Goal: Task Accomplishment & Management: Use online tool/utility

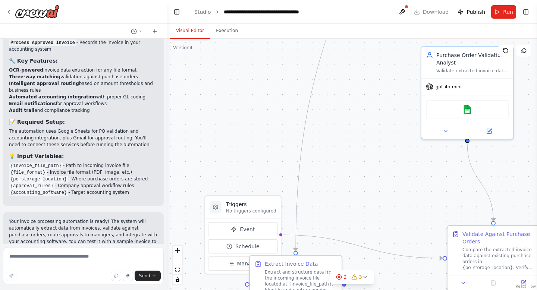
scroll to position [739, 0]
click at [178, 12] on button "Toggle Left Sidebar" at bounding box center [177, 12] width 10 height 10
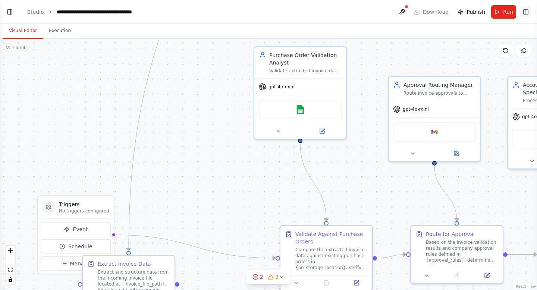
click at [526, 12] on button "Toggle Right Sidebar" at bounding box center [526, 12] width 10 height 10
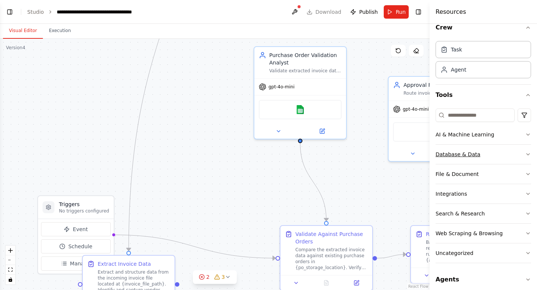
scroll to position [11, 0]
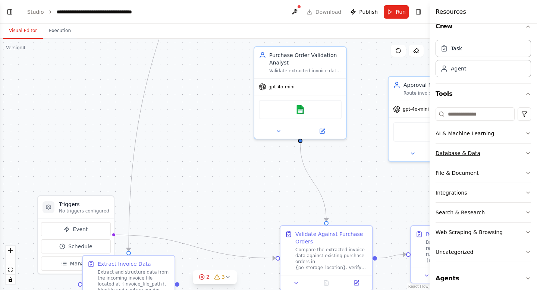
click at [496, 148] on button "Database & Data" at bounding box center [483, 153] width 95 height 19
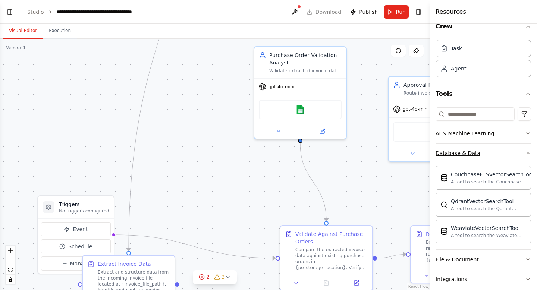
click at [496, 148] on button "Database & Data" at bounding box center [483, 153] width 95 height 19
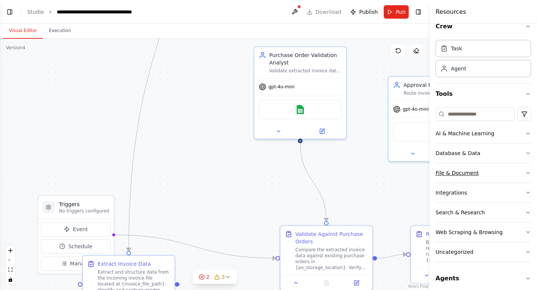
click at [505, 173] on button "File & Document" at bounding box center [483, 172] width 95 height 19
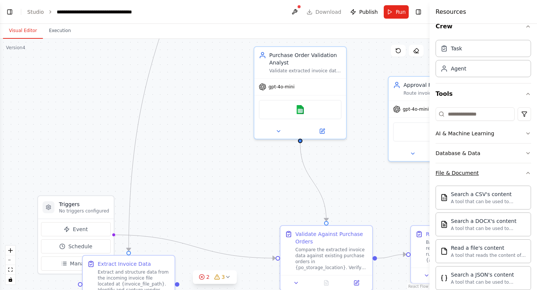
click at [505, 173] on button "File & Document" at bounding box center [483, 172] width 95 height 19
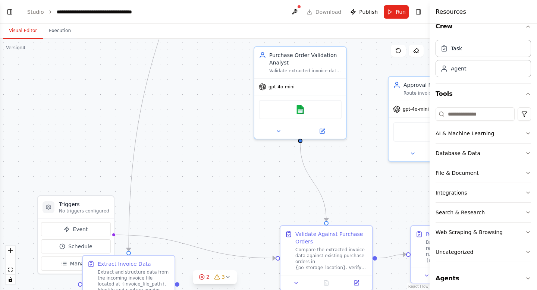
scroll to position [16, 0]
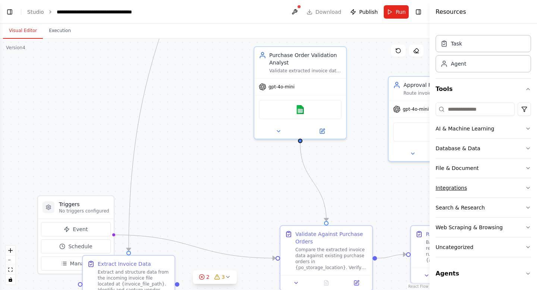
click at [488, 188] on button "Integrations" at bounding box center [483, 187] width 95 height 19
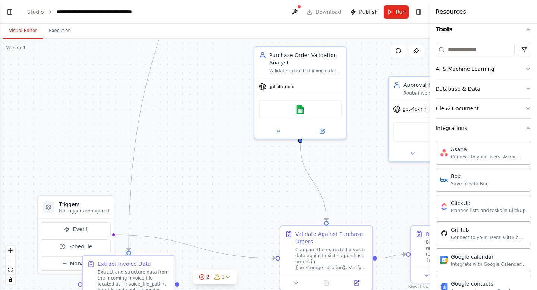
scroll to position [0, 0]
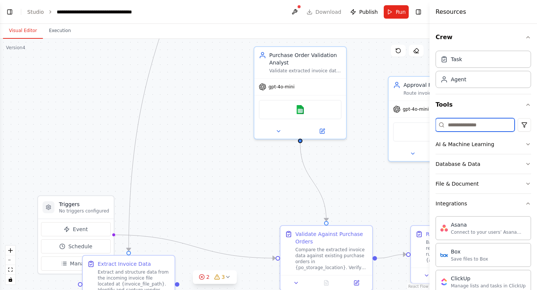
click at [466, 122] on input at bounding box center [475, 124] width 79 height 13
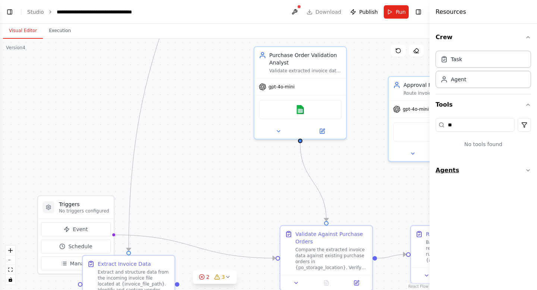
click at [493, 172] on button "Agents" at bounding box center [483, 170] width 95 height 21
click at [466, 129] on input "**" at bounding box center [475, 124] width 79 height 13
type input "*"
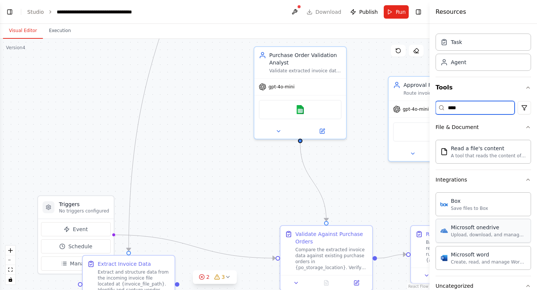
scroll to position [16, 0]
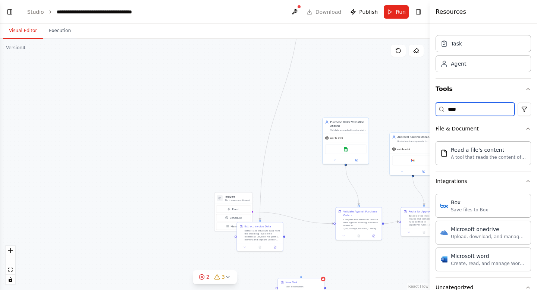
type input "****"
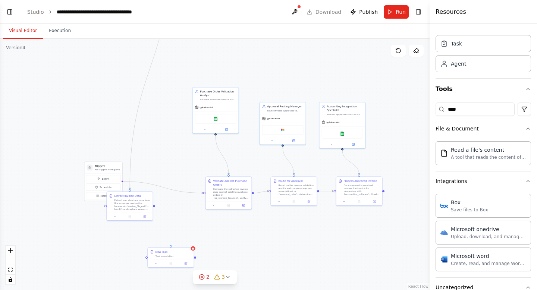
drag, startPoint x: 391, startPoint y: 189, endPoint x: 261, endPoint y: 156, distance: 133.9
click at [261, 157] on div ".deletable-edge-delete-btn { width: 20px; height: 20px; border: 0px solid #ffff…" at bounding box center [215, 164] width 430 height 251
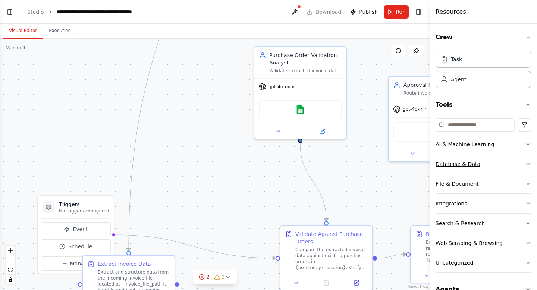
click at [505, 163] on button "Database & Data" at bounding box center [483, 163] width 95 height 19
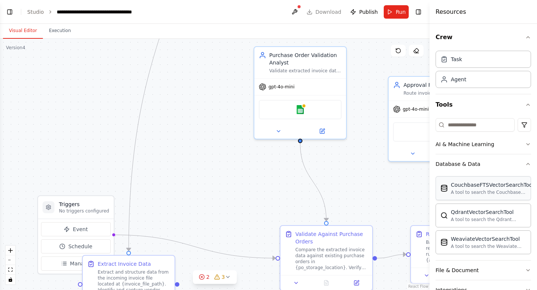
scroll to position [739, 0]
click at [314, 86] on div "gpt-4o-mini" at bounding box center [300, 85] width 92 height 16
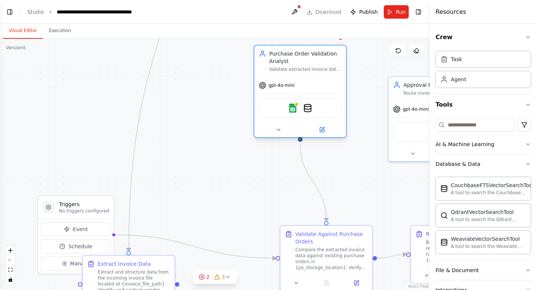
click at [314, 86] on div "gpt-4o-mini" at bounding box center [300, 85] width 92 height 16
click at [324, 134] on button at bounding box center [322, 129] width 42 height 9
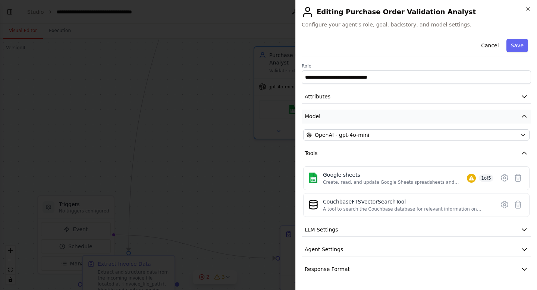
click at [348, 119] on button "Model" at bounding box center [416, 117] width 229 height 14
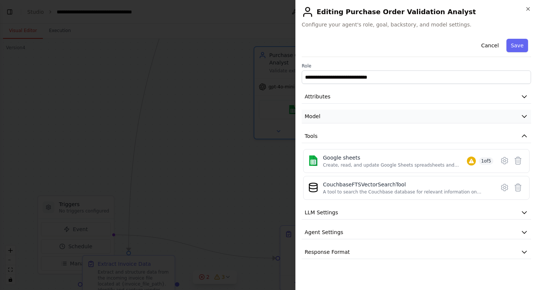
click at [348, 119] on button "Model" at bounding box center [416, 117] width 229 height 14
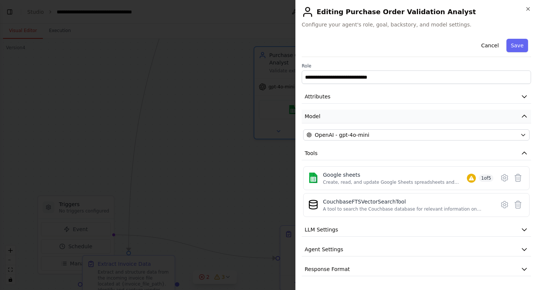
click at [348, 119] on button "Model" at bounding box center [416, 117] width 229 height 14
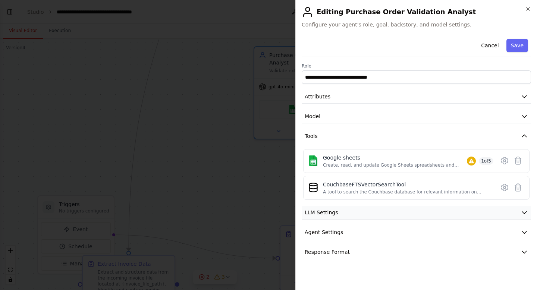
click at [359, 210] on button "LLM Settings" at bounding box center [416, 213] width 229 height 14
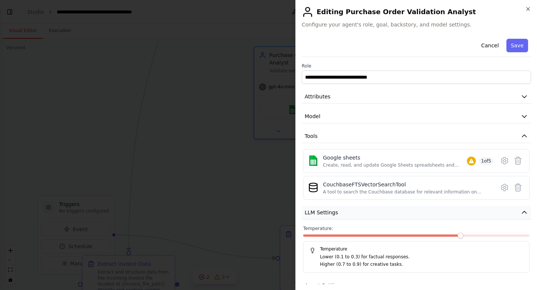
scroll to position [34, 0]
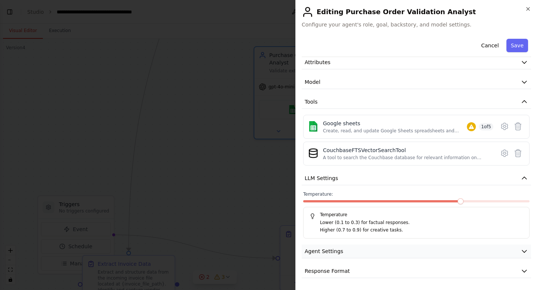
click at [346, 252] on button "Agent Settings" at bounding box center [416, 252] width 229 height 14
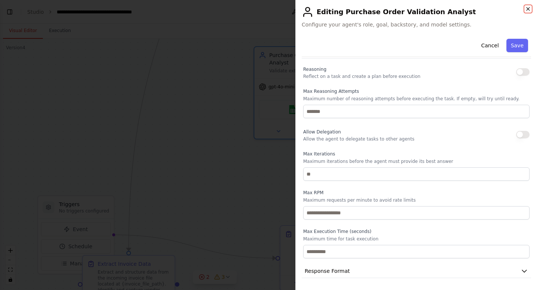
click at [528, 7] on icon "button" at bounding box center [528, 9] width 6 height 6
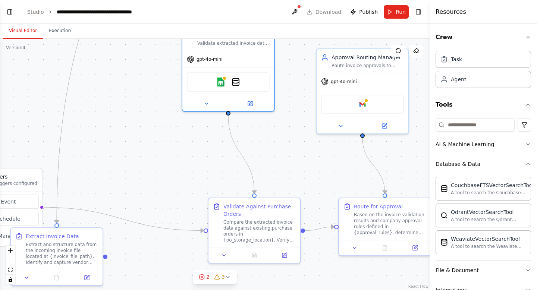
drag, startPoint x: 349, startPoint y: 185, endPoint x: 276, endPoint y: 157, distance: 77.8
click at [276, 157] on div ".deletable-edge-delete-btn { width: 20px; height: 20px; border: 0px solid #ffff…" at bounding box center [215, 164] width 430 height 251
click at [250, 102] on icon at bounding box center [249, 101] width 3 height 3
click at [247, 232] on div "Compare the extracted invoice data against existing purchase orders in {po_stor…" at bounding box center [259, 230] width 72 height 24
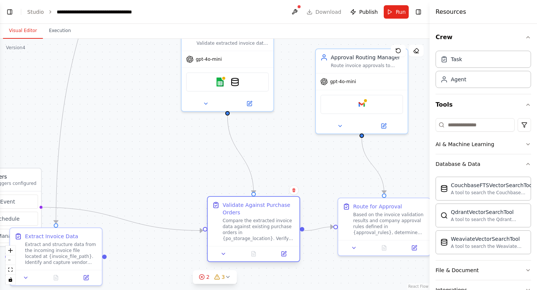
click at [247, 232] on div "Compare the extracted invoice data against existing purchase orders in {po_stor…" at bounding box center [259, 230] width 72 height 24
click at [280, 256] on button at bounding box center [284, 254] width 26 height 9
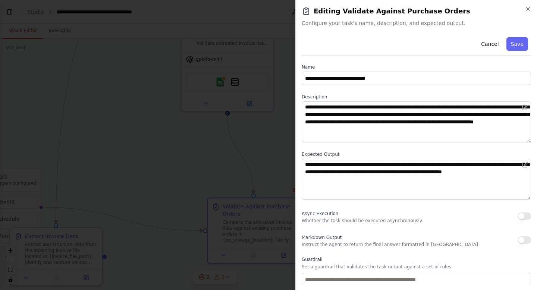
scroll to position [16, 0]
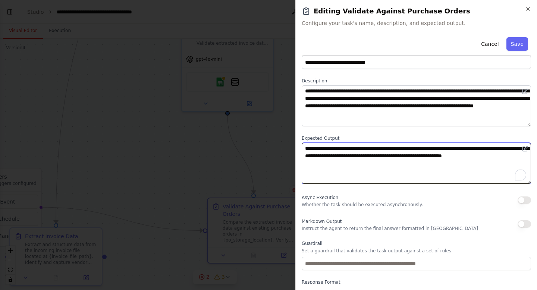
drag, startPoint x: 304, startPoint y: 147, endPoint x: 360, endPoint y: 169, distance: 60.0
click at [360, 169] on textarea "**********" at bounding box center [416, 163] width 229 height 41
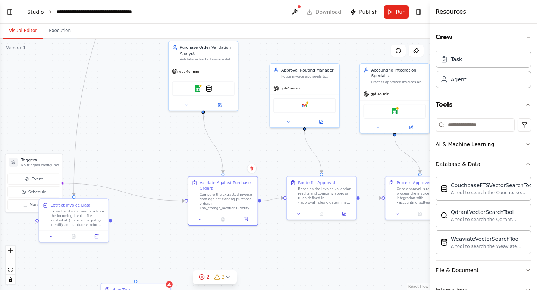
click at [40, 11] on link "Studio" at bounding box center [35, 12] width 17 height 6
click at [7, 12] on button "Toggle Left Sidebar" at bounding box center [9, 12] width 10 height 10
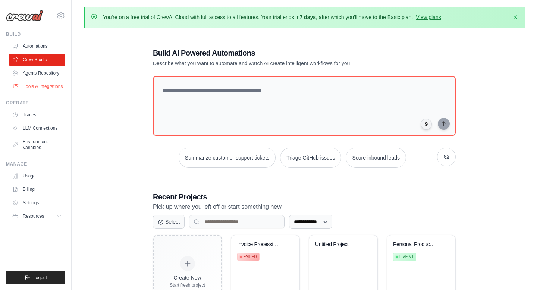
click at [45, 91] on link "Tools & Integrations" at bounding box center [38, 87] width 56 height 12
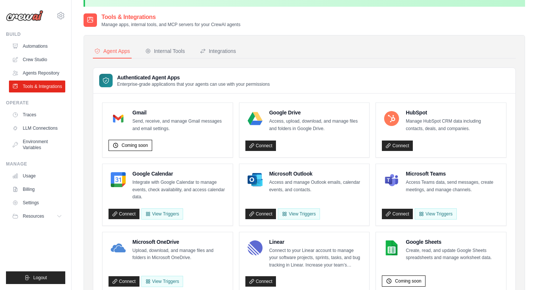
scroll to position [18, 0]
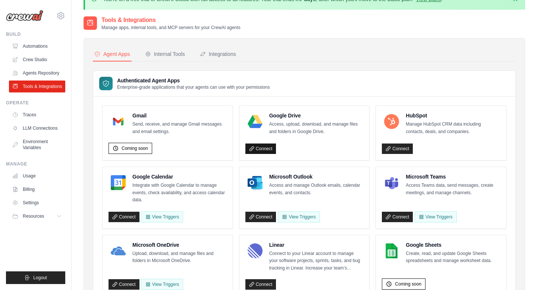
click at [264, 149] on link "Connect" at bounding box center [260, 149] width 31 height 10
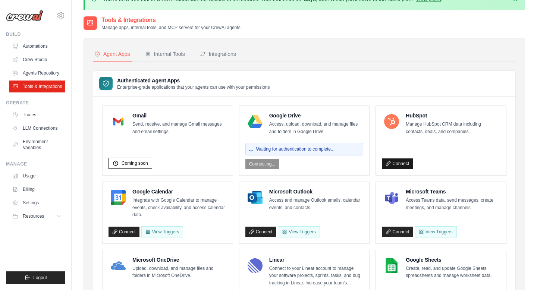
click at [401, 162] on link "Connect" at bounding box center [397, 164] width 31 height 10
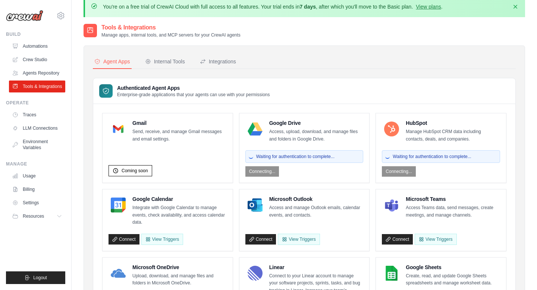
scroll to position [0, 0]
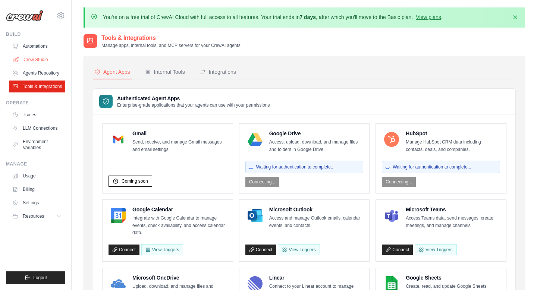
click at [36, 61] on link "Crew Studio" at bounding box center [38, 60] width 56 height 12
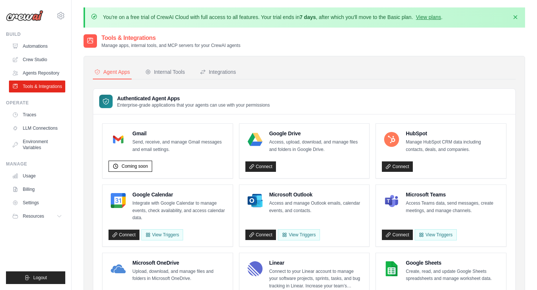
drag, startPoint x: 102, startPoint y: 38, endPoint x: 160, endPoint y: 37, distance: 57.8
click at [160, 37] on h2 "Tools & Integrations" at bounding box center [170, 38] width 139 height 9
click at [167, 73] on div "Internal Tools" at bounding box center [165, 71] width 40 height 7
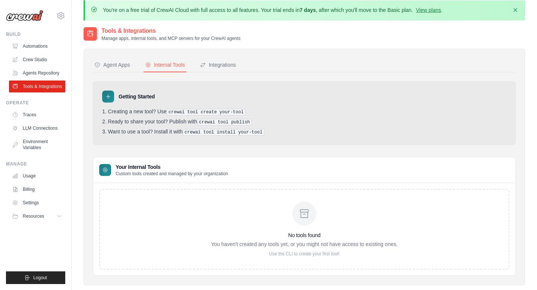
scroll to position [7, 0]
click at [227, 63] on div "Integrations" at bounding box center [218, 64] width 36 height 7
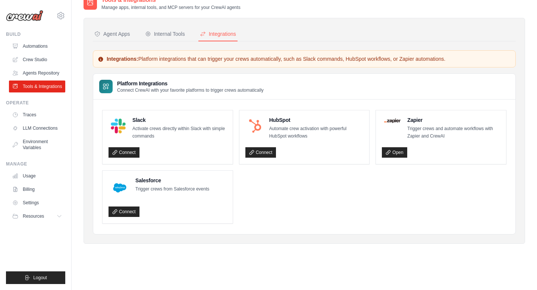
scroll to position [38, 0]
click at [23, 58] on link "Crew Studio" at bounding box center [38, 60] width 56 height 12
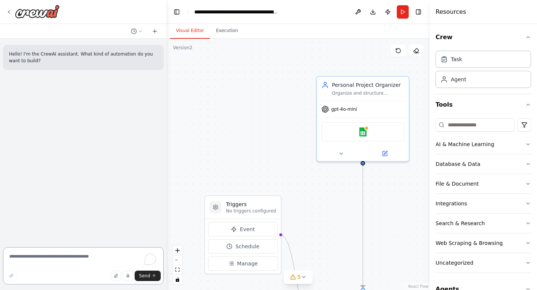
click at [18, 257] on textarea at bounding box center [83, 265] width 161 height 37
click at [178, 12] on button "Toggle Left Sidebar" at bounding box center [177, 12] width 10 height 10
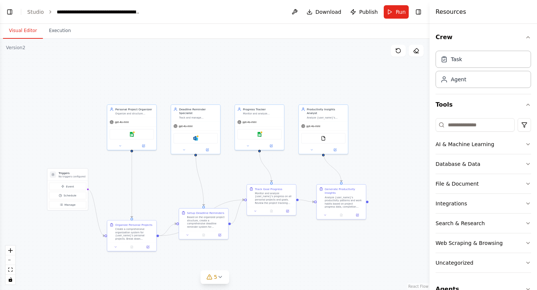
drag, startPoint x: 305, startPoint y: 208, endPoint x: 186, endPoint y: 178, distance: 122.8
click at [186, 178] on div ".deletable-edge-delete-btn { width: 20px; height: 20px; border: 0px solid #ffff…" at bounding box center [215, 164] width 430 height 251
click at [133, 145] on button at bounding box center [143, 145] width 22 height 5
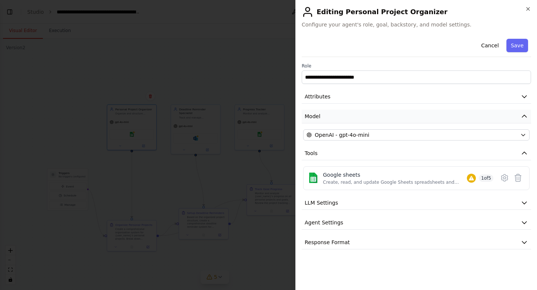
click at [387, 119] on button "Model" at bounding box center [416, 117] width 229 height 14
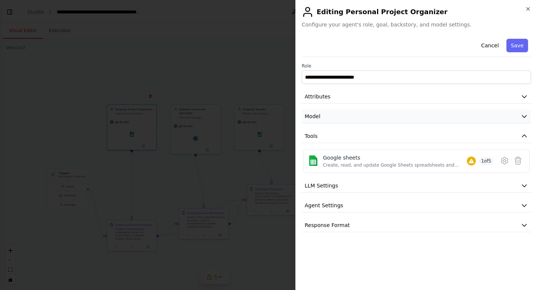
click at [387, 119] on button "Model" at bounding box center [416, 117] width 229 height 14
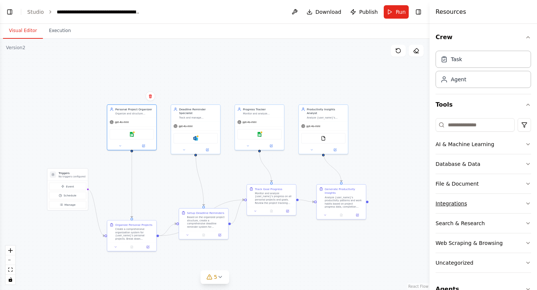
click at [492, 203] on button "Integrations" at bounding box center [483, 203] width 95 height 19
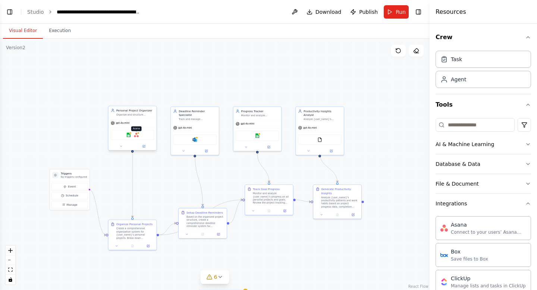
click at [136, 136] on img at bounding box center [136, 135] width 5 height 5
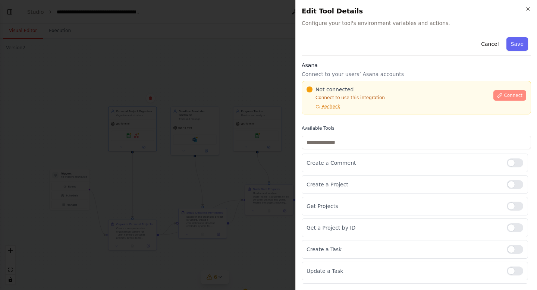
click at [511, 93] on span "Connect" at bounding box center [513, 95] width 19 height 6
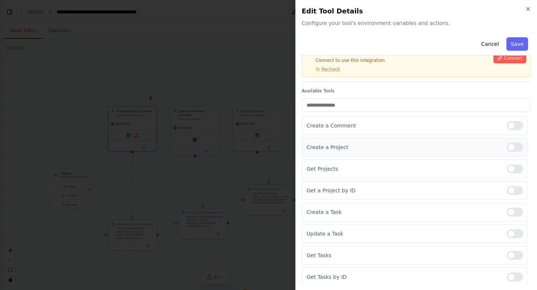
scroll to position [40, 0]
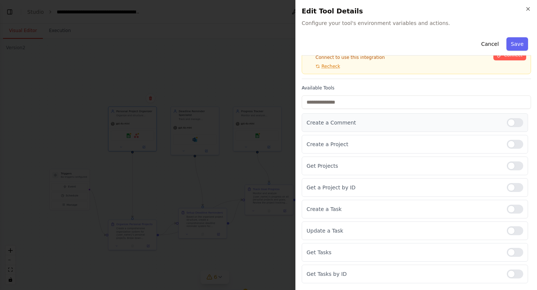
click at [513, 122] on div at bounding box center [515, 122] width 16 height 9
click at [513, 144] on div at bounding box center [515, 144] width 16 height 9
click at [517, 169] on div at bounding box center [515, 165] width 16 height 9
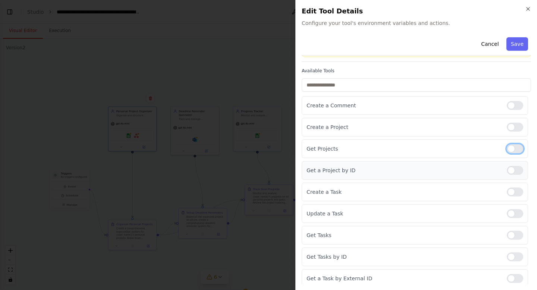
scroll to position [61, 0]
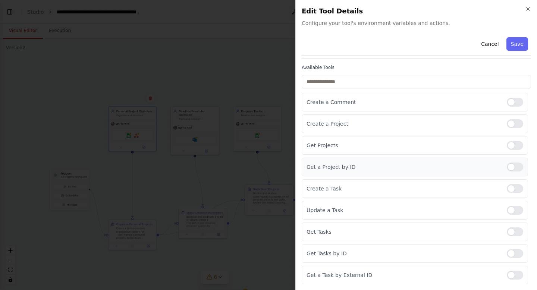
click at [515, 167] on div at bounding box center [515, 167] width 16 height 9
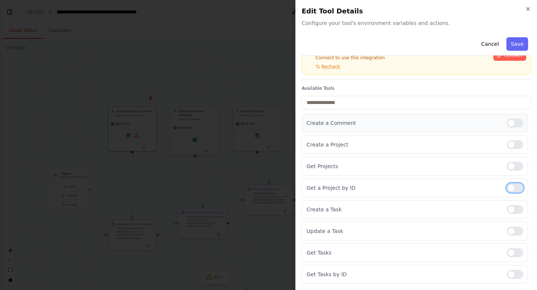
scroll to position [0, 0]
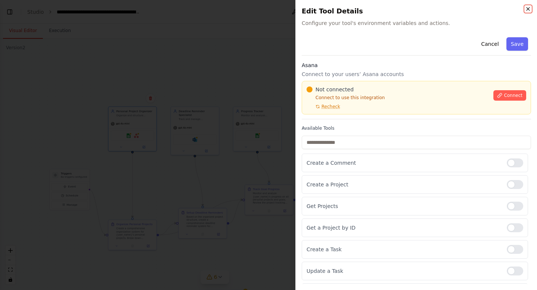
click at [528, 9] on icon "button" at bounding box center [528, 8] width 3 height 3
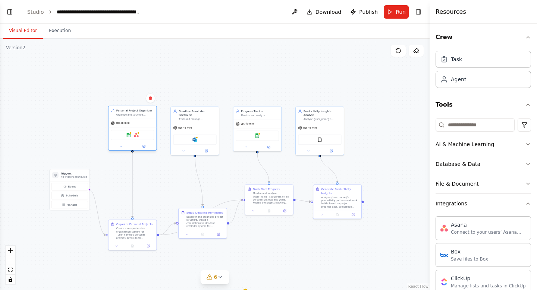
click at [143, 119] on div "gpt-4o-mini" at bounding box center [133, 123] width 48 height 9
click at [145, 148] on div at bounding box center [133, 146] width 48 height 8
click at [145, 147] on button at bounding box center [144, 146] width 22 height 5
click at [130, 230] on div "Create a comprehensive organization system for {user_name}'s personal projects.…" at bounding box center [135, 233] width 38 height 12
click at [148, 245] on icon at bounding box center [149, 245] width 2 height 2
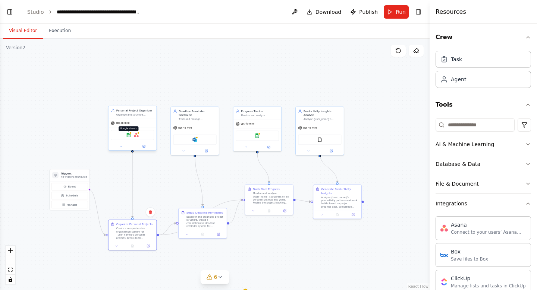
click at [128, 136] on img at bounding box center [128, 135] width 5 height 5
drag, startPoint x: 134, startPoint y: 229, endPoint x: 135, endPoint y: 197, distance: 32.1
click at [135, 197] on div "Create a comprehensive organization system for {user_name}'s personal projects.…" at bounding box center [135, 201] width 38 height 12
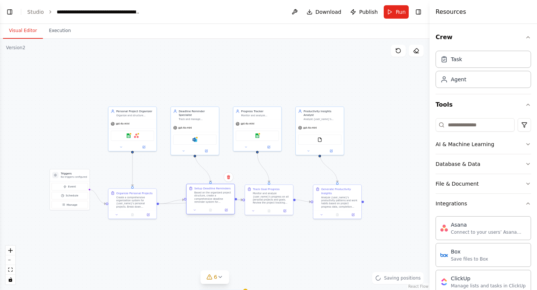
drag, startPoint x: 195, startPoint y: 224, endPoint x: 201, endPoint y: 201, distance: 23.9
click at [201, 201] on div "Based on the organized project structure, create a comprehensive deadline remin…" at bounding box center [213, 197] width 38 height 12
drag, startPoint x: 274, startPoint y: 198, endPoint x: 285, endPoint y: 200, distance: 10.9
click at [285, 200] on div "Monitor and analyze {user_name}'s progress on all personal projects and goals. …" at bounding box center [283, 197] width 38 height 12
drag, startPoint x: 339, startPoint y: 191, endPoint x: 377, endPoint y: 181, distance: 39.8
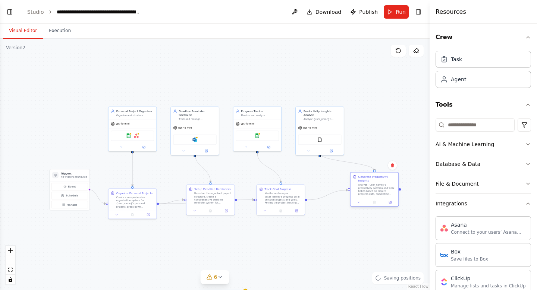
click at [377, 181] on div "Generate Productivity Insights" at bounding box center [377, 179] width 38 height 8
drag, startPoint x: 318, startPoint y: 128, endPoint x: 371, endPoint y: 112, distance: 55.1
click at [371, 112] on div "gpt-4o-mini FileReadTool" at bounding box center [370, 119] width 48 height 32
click at [57, 32] on button "Execution" at bounding box center [60, 31] width 34 height 16
click at [21, 29] on button "Visual Editor" at bounding box center [23, 31] width 40 height 16
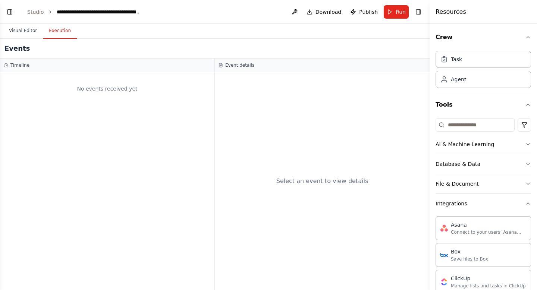
click at [53, 31] on button "Execution" at bounding box center [60, 31] width 34 height 16
click at [29, 31] on button "Visual Editor" at bounding box center [23, 31] width 40 height 16
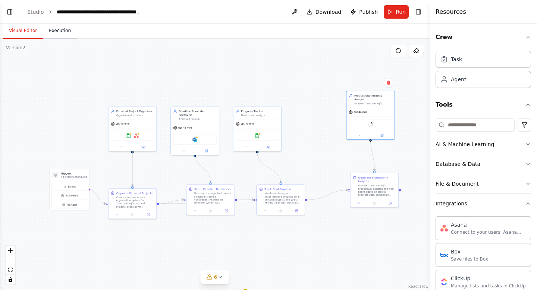
click at [63, 29] on button "Execution" at bounding box center [60, 31] width 34 height 16
click at [29, 28] on button "Visual Editor" at bounding box center [23, 31] width 40 height 16
click at [221, 276] on icon at bounding box center [220, 277] width 6 height 6
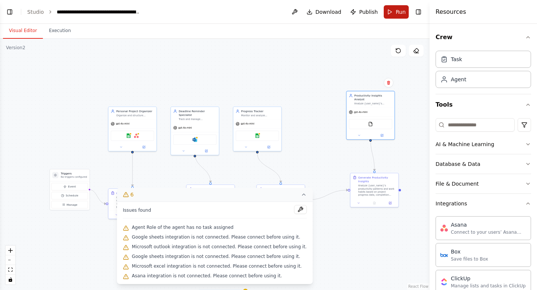
click at [396, 13] on span "Run" at bounding box center [401, 11] width 10 height 7
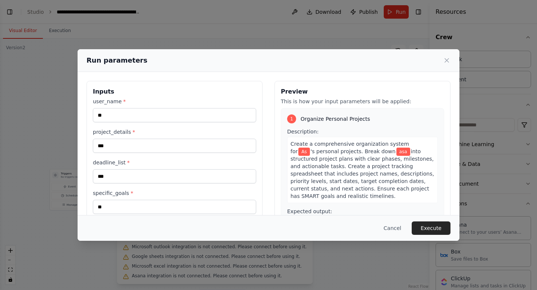
click at [298, 195] on span "into structured project plans with clear phases, milestones, and actionable tas…" at bounding box center [363, 173] width 144 height 51
click at [449, 61] on icon at bounding box center [446, 60] width 7 height 7
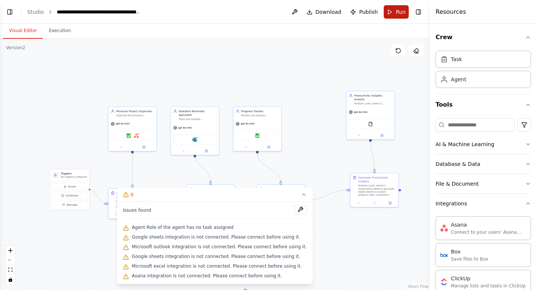
click at [401, 14] on span "Run" at bounding box center [401, 11] width 10 height 7
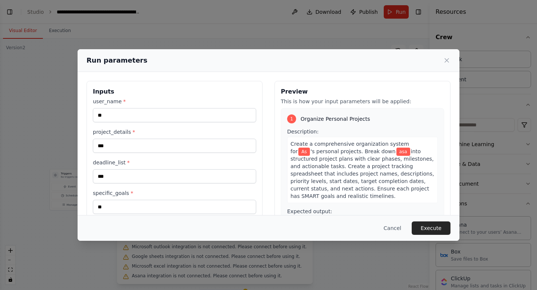
scroll to position [1, 0]
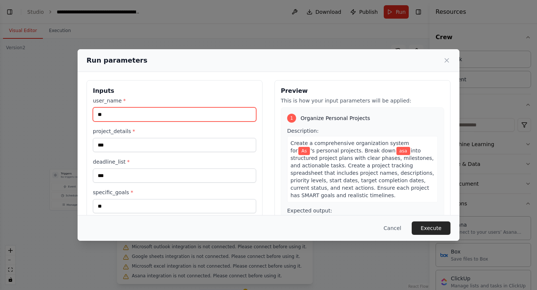
click at [105, 114] on input "**" at bounding box center [174, 114] width 163 height 14
drag, startPoint x: 105, startPoint y: 114, endPoint x: 98, endPoint y: 114, distance: 6.7
click at [98, 114] on input "**" at bounding box center [174, 114] width 163 height 14
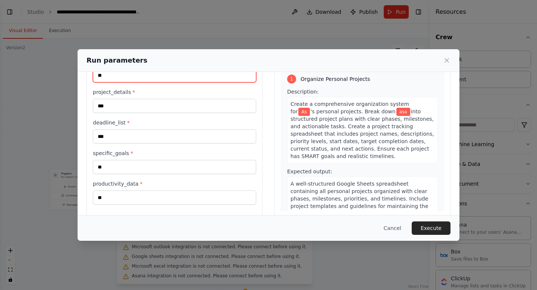
scroll to position [51, 0]
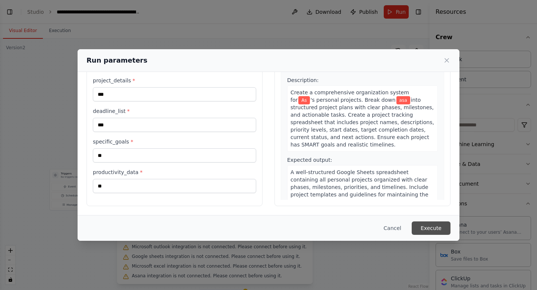
click at [428, 226] on button "Execute" at bounding box center [431, 228] width 39 height 13
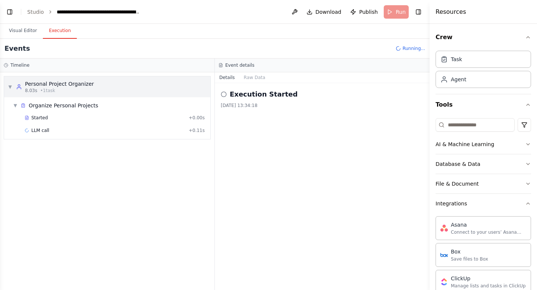
click at [9, 85] on span "▼" at bounding box center [10, 87] width 4 height 6
click at [9, 85] on span "▶" at bounding box center [10, 87] width 4 height 6
click at [14, 103] on span "▼" at bounding box center [15, 106] width 4 height 6
click at [14, 104] on span "▶" at bounding box center [15, 106] width 4 height 6
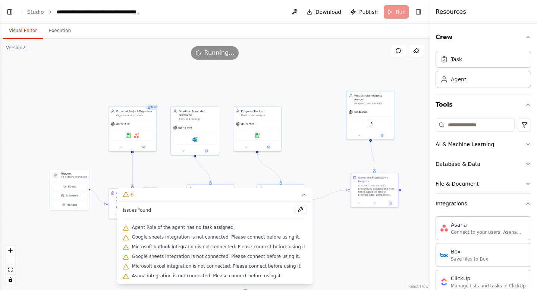
click at [21, 31] on button "Visual Editor" at bounding box center [23, 31] width 40 height 16
click at [298, 12] on button at bounding box center [295, 11] width 12 height 13
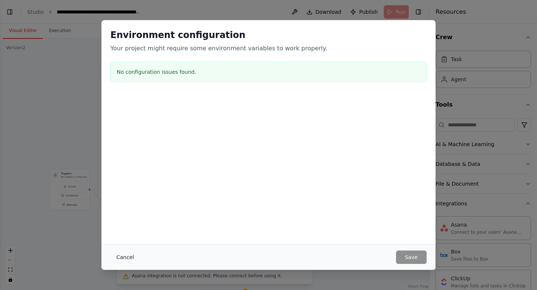
click at [120, 256] on button "Cancel" at bounding box center [124, 257] width 29 height 13
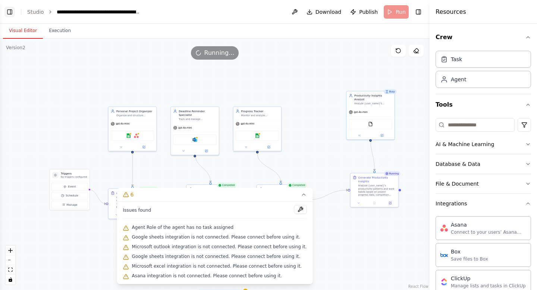
click at [9, 14] on button "Toggle Left Sidebar" at bounding box center [9, 12] width 10 height 10
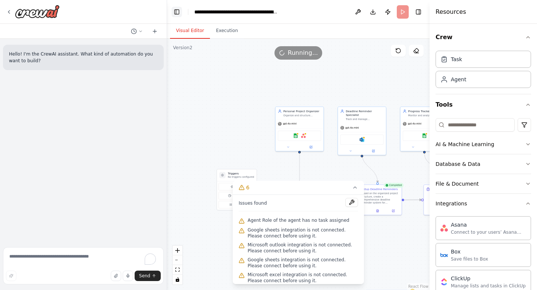
click at [176, 9] on button "Toggle Left Sidebar" at bounding box center [177, 12] width 10 height 10
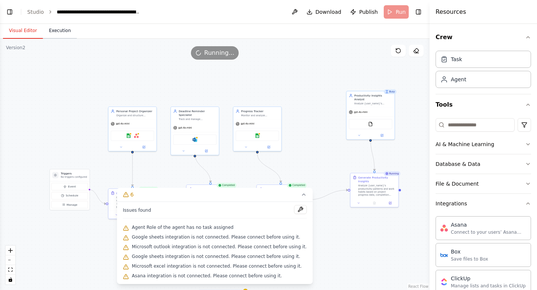
click at [57, 31] on button "Execution" at bounding box center [60, 31] width 34 height 16
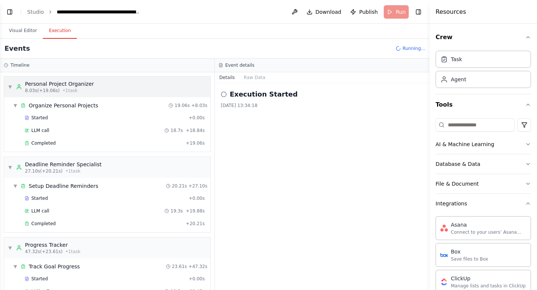
click at [9, 85] on span "▼" at bounding box center [10, 87] width 4 height 6
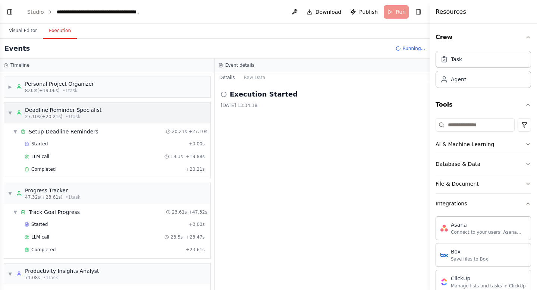
click at [9, 110] on span "▼" at bounding box center [10, 113] width 4 height 6
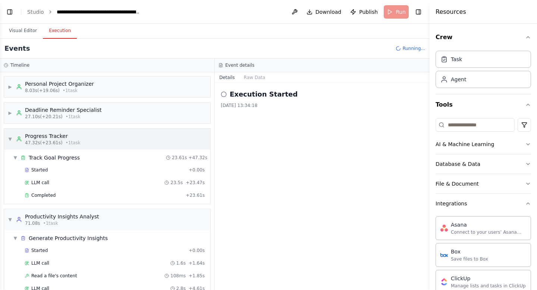
click at [12, 136] on span "▼" at bounding box center [10, 139] width 4 height 6
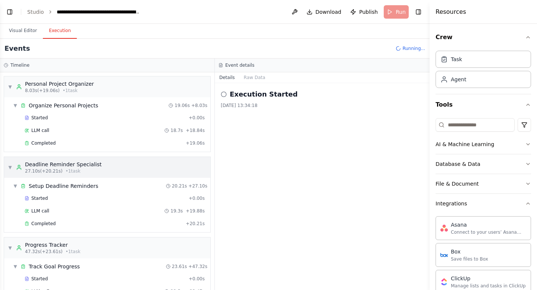
click at [10, 166] on span "▼" at bounding box center [10, 167] width 4 height 6
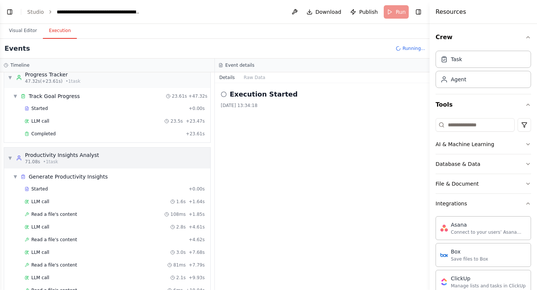
click at [9, 154] on div "▼ Productivity Insights Analyst 71.08s • 1 task" at bounding box center [53, 157] width 91 height 13
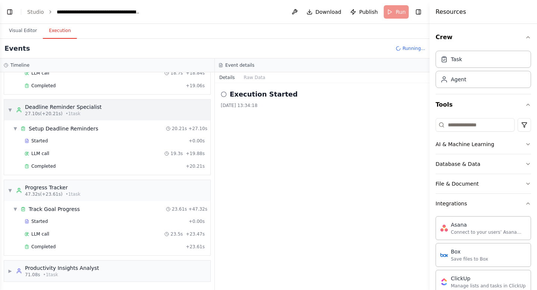
click at [9, 112] on div "▼ Personal Project Organizer 8.03s (+19.06s) • 1 task ▼ Organize Personal Proje…" at bounding box center [107, 181] width 214 height 218
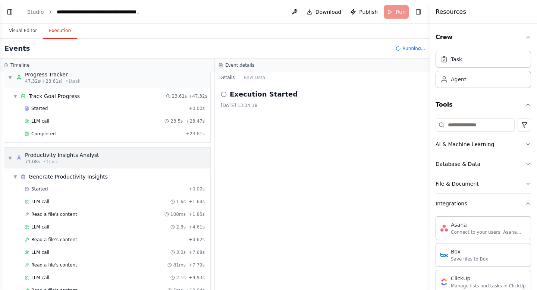
click at [9, 160] on span "▼" at bounding box center [10, 158] width 4 height 6
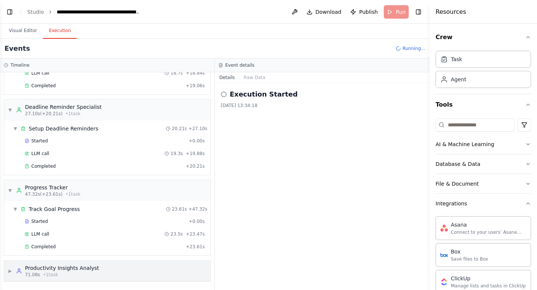
scroll to position [57, 0]
click at [11, 109] on span "▼" at bounding box center [10, 110] width 4 height 6
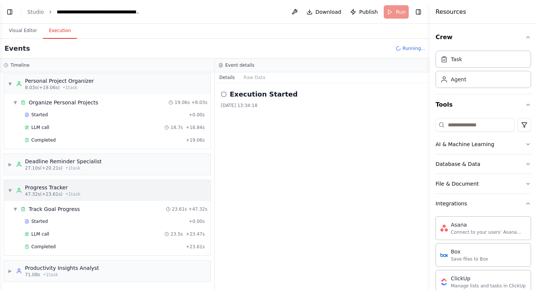
scroll to position [170, 0]
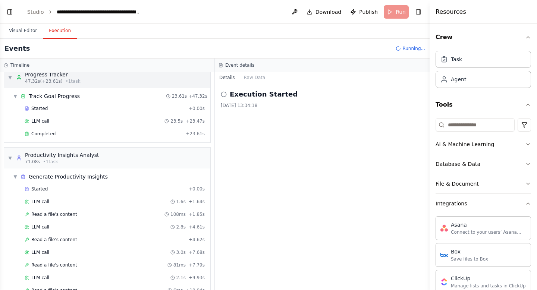
click at [9, 81] on div "▼ Progress Tracker 47.32s (+23.61s) • 1 task" at bounding box center [44, 77] width 73 height 13
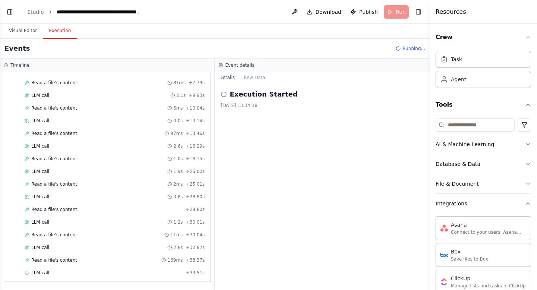
scroll to position [0, 0]
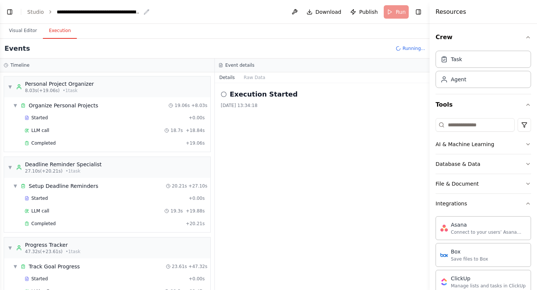
click at [144, 11] on icon "breadcrumb" at bounding box center [147, 12] width 6 height 6
click at [127, 10] on div "**********" at bounding box center [99, 11] width 84 height 7
click at [147, 13] on div "**********" at bounding box center [119, 11] width 124 height 7
click at [168, 12] on div "**********" at bounding box center [119, 11] width 124 height 7
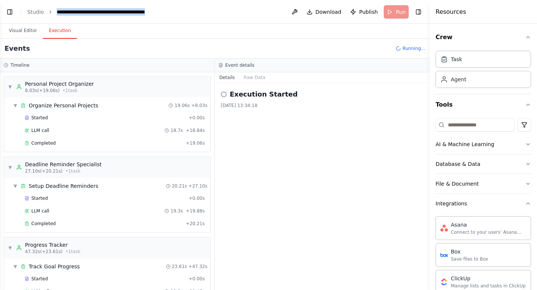
click at [168, 12] on div "**********" at bounding box center [119, 11] width 124 height 7
click at [178, 12] on div "**********" at bounding box center [119, 11] width 124 height 7
click at [228, 18] on header "**********" at bounding box center [215, 12] width 430 height 24
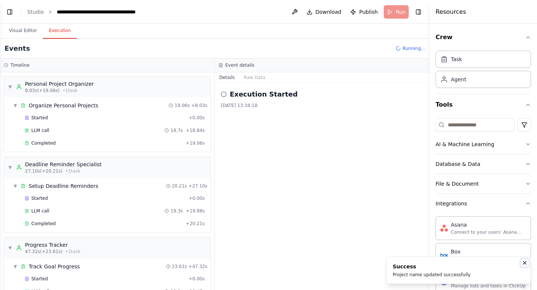
click at [524, 263] on icon "Notifications (F8)" at bounding box center [525, 263] width 6 height 6
click at [366, 13] on span "Publish" at bounding box center [368, 11] width 19 height 7
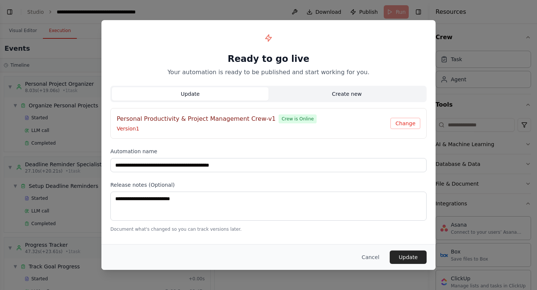
click at [334, 93] on button "Create new" at bounding box center [347, 93] width 157 height 13
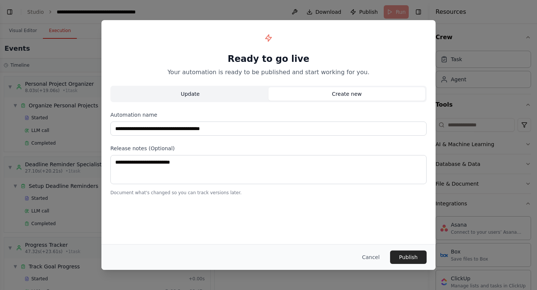
click at [235, 94] on button "Update" at bounding box center [190, 93] width 157 height 13
type input "**********"
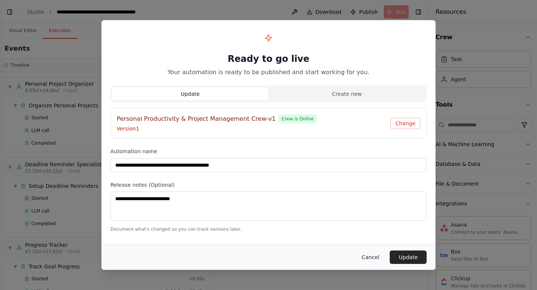
click at [369, 255] on button "Cancel" at bounding box center [370, 257] width 29 height 13
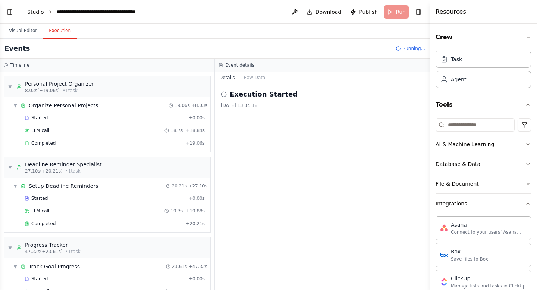
click at [33, 10] on link "Studio" at bounding box center [35, 12] width 17 height 6
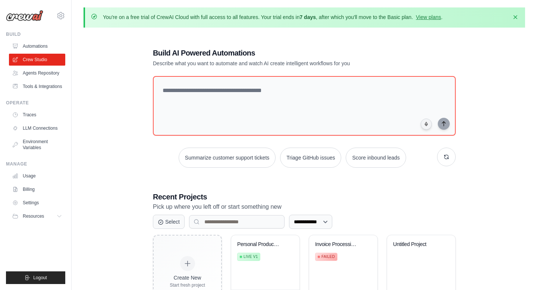
scroll to position [41, 0]
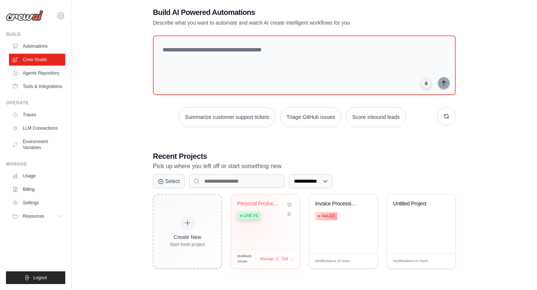
click at [249, 221] on div "Personal Productivity & Project Man... Live v1" at bounding box center [259, 212] width 45 height 23
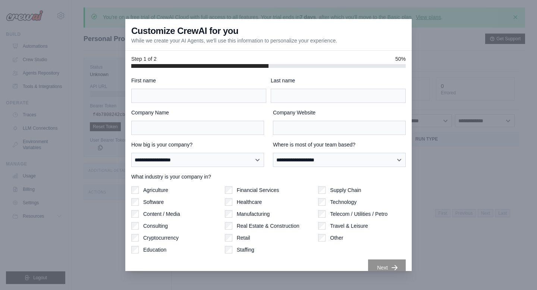
click at [432, 49] on div at bounding box center [268, 145] width 537 height 290
click at [457, 178] on div at bounding box center [268, 145] width 537 height 290
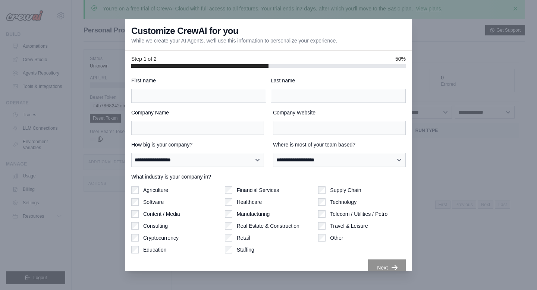
click at [79, 57] on div at bounding box center [268, 145] width 537 height 290
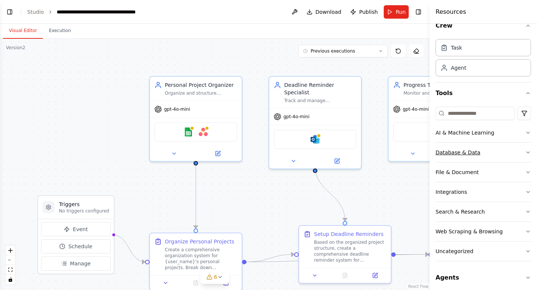
scroll to position [16, 0]
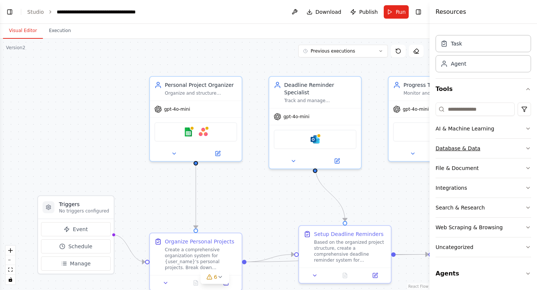
click at [523, 150] on button "Database & Data" at bounding box center [483, 148] width 95 height 19
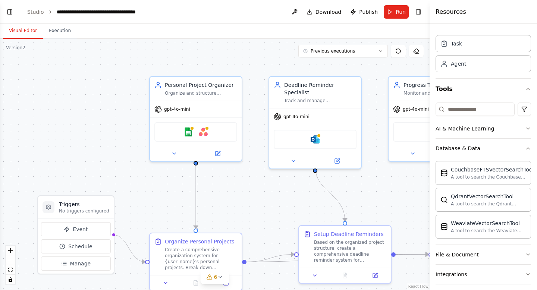
click at [476, 258] on div "File & Document" at bounding box center [457, 254] width 43 height 7
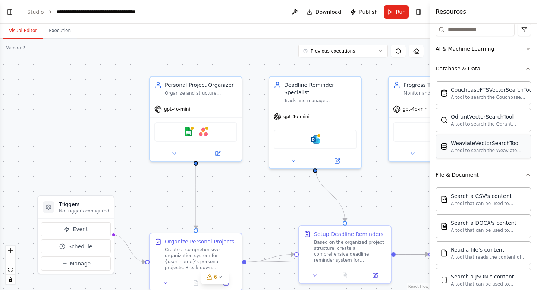
scroll to position [188, 0]
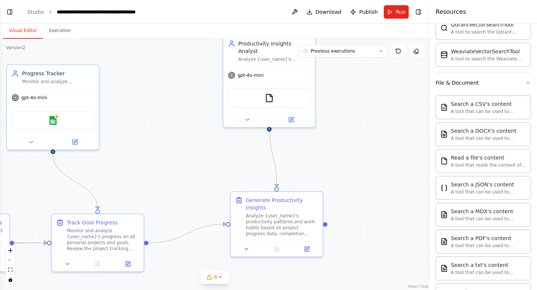
drag, startPoint x: 382, startPoint y: 219, endPoint x: 0, endPoint y: 208, distance: 381.7
click at [0, 208] on div ".deletable-edge-delete-btn { width: 20px; height: 20px; border: 0px solid #ffff…" at bounding box center [215, 164] width 430 height 251
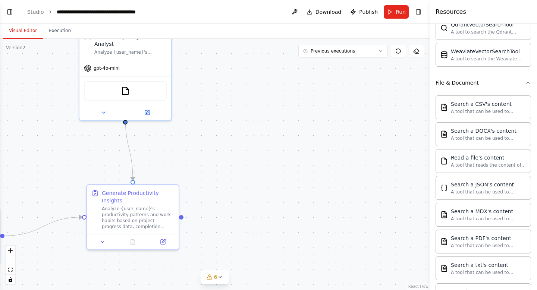
drag, startPoint x: 394, startPoint y: 181, endPoint x: 250, endPoint y: 174, distance: 144.2
click at [250, 174] on div ".deletable-edge-delete-btn { width: 20px; height: 20px; border: 0px solid #ffff…" at bounding box center [215, 164] width 430 height 251
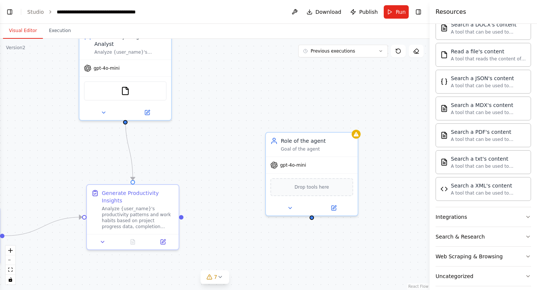
scroll to position [323, 0]
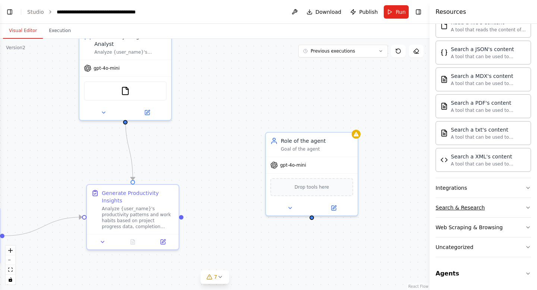
click at [505, 204] on button "Search & Research" at bounding box center [483, 207] width 95 height 19
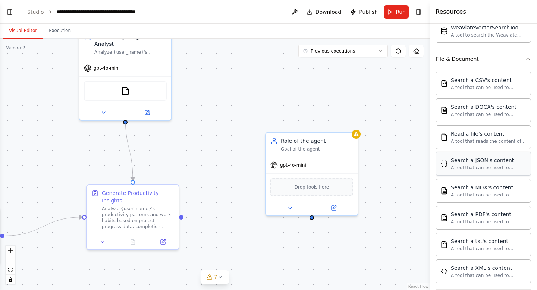
scroll to position [201, 0]
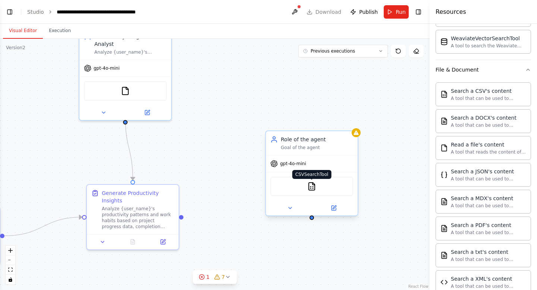
click at [312, 187] on img at bounding box center [311, 186] width 9 height 9
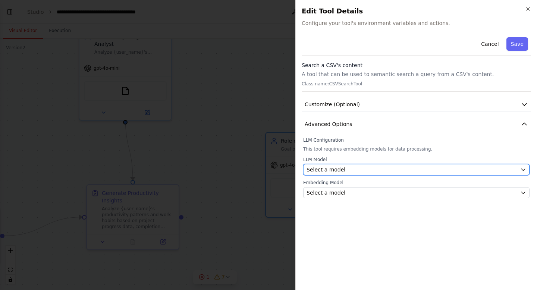
click at [377, 169] on div "Select a model" at bounding box center [412, 169] width 211 height 7
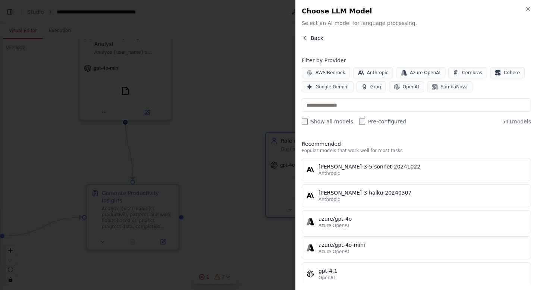
click at [304, 36] on icon "button" at bounding box center [305, 38] width 6 height 6
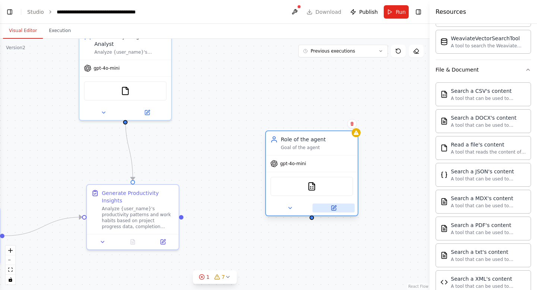
click at [335, 207] on icon at bounding box center [334, 208] width 4 height 4
click at [314, 186] on img at bounding box center [311, 186] width 9 height 9
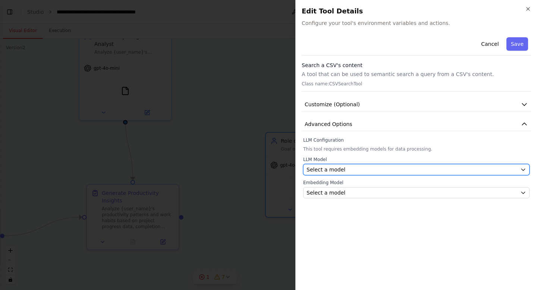
click at [348, 171] on div "Select a model" at bounding box center [412, 169] width 211 height 7
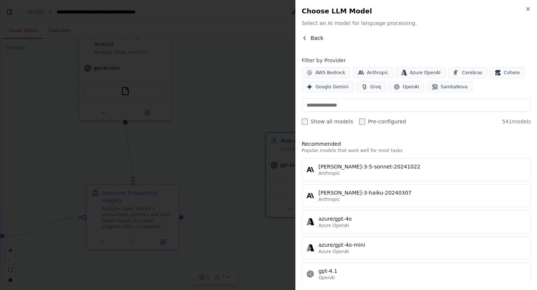
click at [303, 37] on icon "button" at bounding box center [305, 38] width 6 height 6
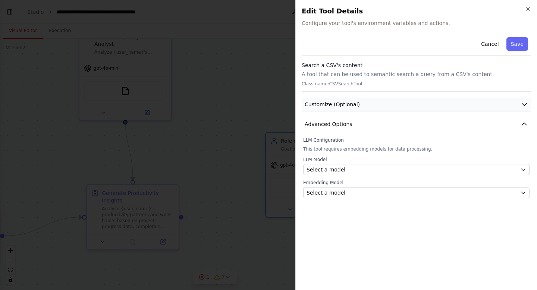
click at [352, 101] on span "Customize (Optional)" at bounding box center [332, 104] width 55 height 7
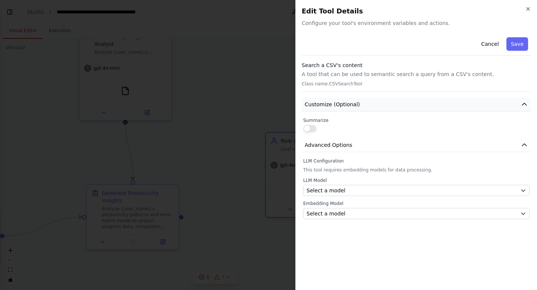
click at [352, 101] on span "Customize (Optional)" at bounding box center [332, 104] width 55 height 7
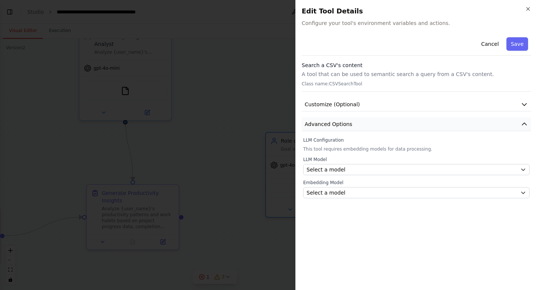
click at [353, 123] on button "Advanced Options" at bounding box center [416, 124] width 229 height 14
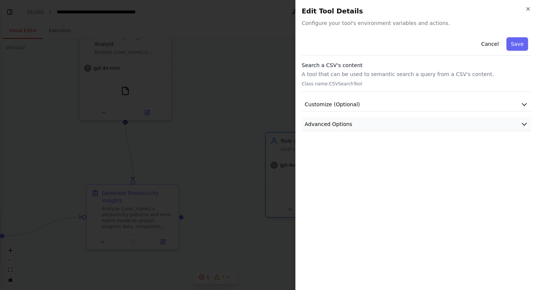
click at [353, 123] on button "Advanced Options" at bounding box center [416, 124] width 229 height 14
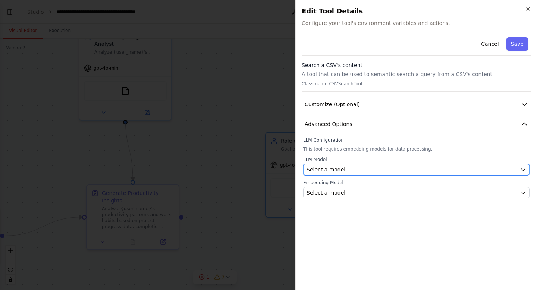
click at [348, 169] on div "Select a model" at bounding box center [412, 169] width 211 height 7
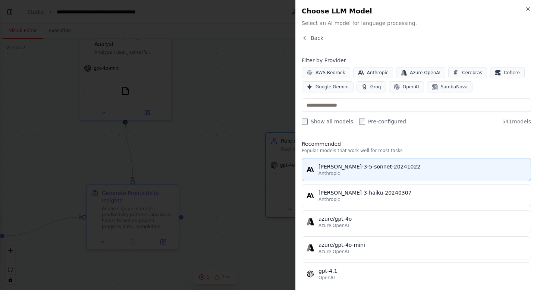
click at [342, 169] on div "[PERSON_NAME]-3-5-sonnet-20241022" at bounding box center [422, 166] width 208 height 7
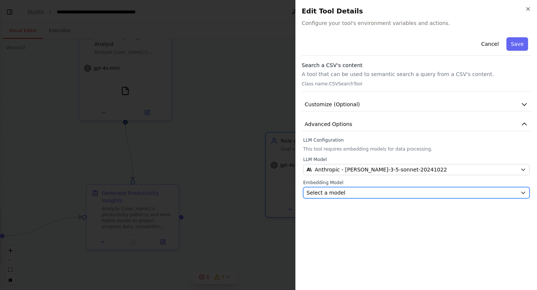
click at [362, 189] on div "Select a model" at bounding box center [412, 192] width 211 height 7
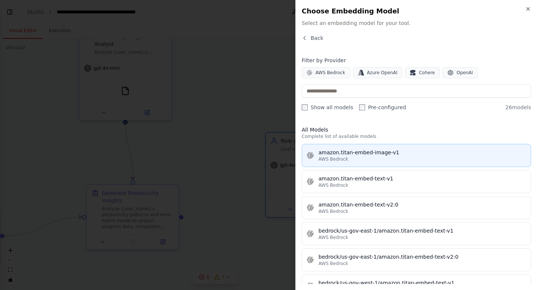
click at [363, 150] on div "amazon.titan-embed-image-v1" at bounding box center [422, 152] width 208 height 7
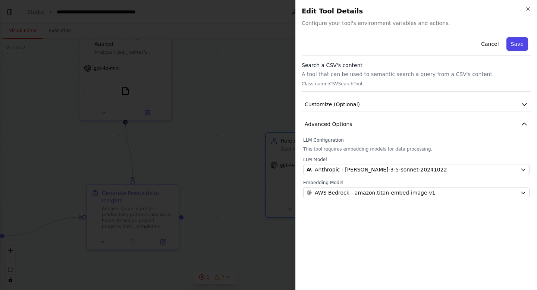
click at [515, 44] on button "Save" at bounding box center [517, 43] width 22 height 13
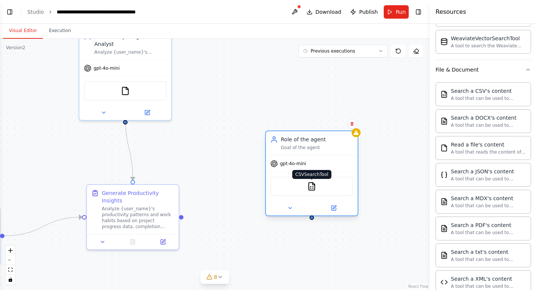
click at [313, 188] on img at bounding box center [311, 186] width 9 height 9
click at [334, 207] on icon at bounding box center [334, 206] width 3 height 3
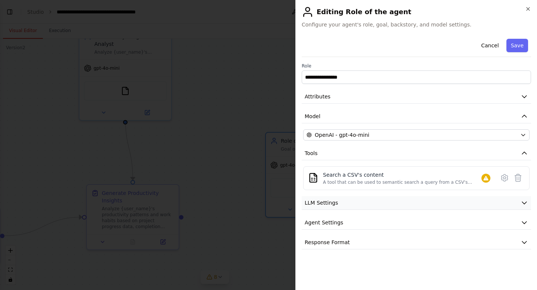
click at [369, 205] on button "LLM Settings" at bounding box center [416, 203] width 229 height 14
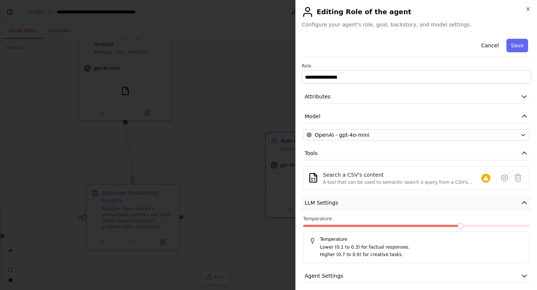
scroll to position [25, 0]
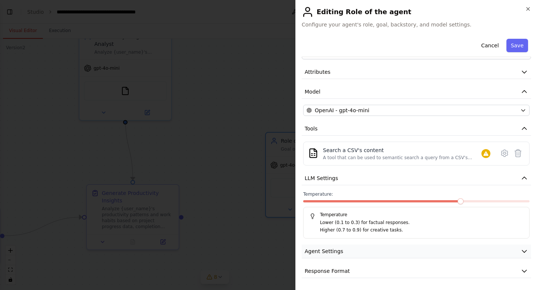
click at [368, 247] on button "Agent Settings" at bounding box center [416, 252] width 229 height 14
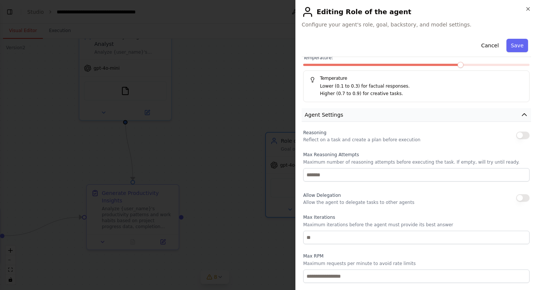
scroll to position [225, 0]
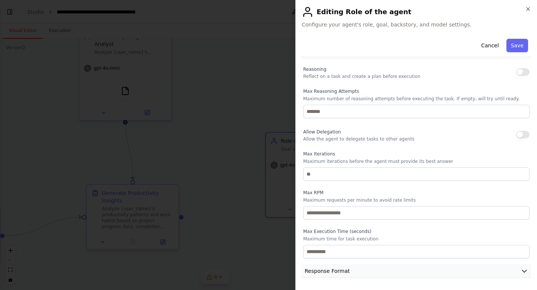
click at [367, 270] on button "Response Format" at bounding box center [416, 271] width 229 height 14
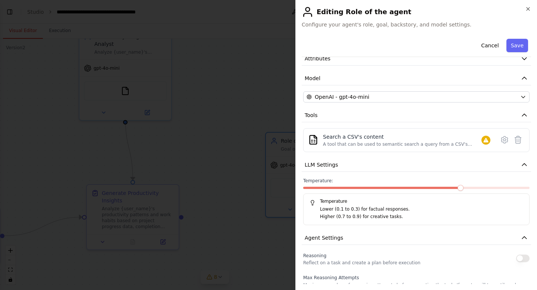
scroll to position [0, 0]
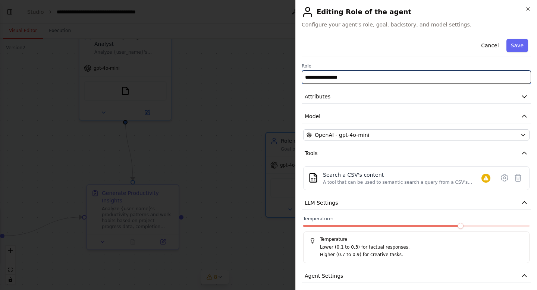
click at [365, 77] on input "**********" at bounding box center [416, 76] width 229 height 13
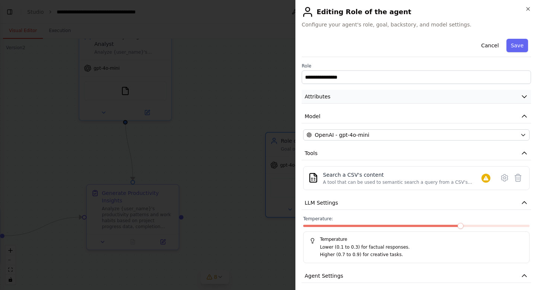
click at [361, 98] on button "Attributes" at bounding box center [416, 97] width 229 height 14
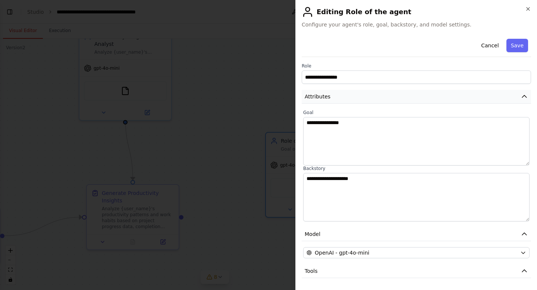
click at [361, 98] on button "Attributes" at bounding box center [416, 97] width 229 height 14
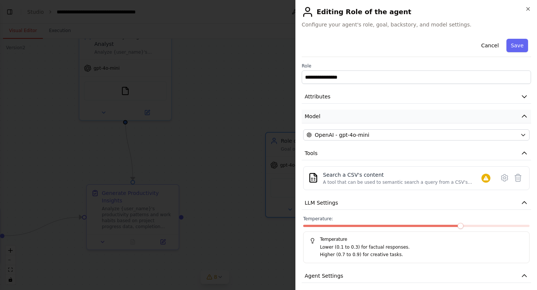
click at [361, 119] on button "Model" at bounding box center [416, 117] width 229 height 14
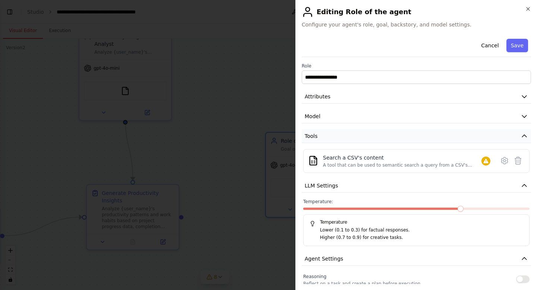
click at [361, 138] on button "Tools" at bounding box center [416, 136] width 229 height 14
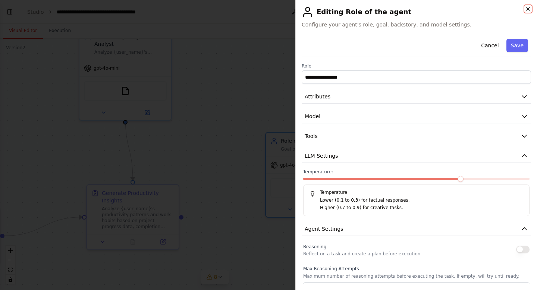
click at [529, 9] on icon "button" at bounding box center [528, 8] width 3 height 3
